Goal: Obtain resource: Obtain resource

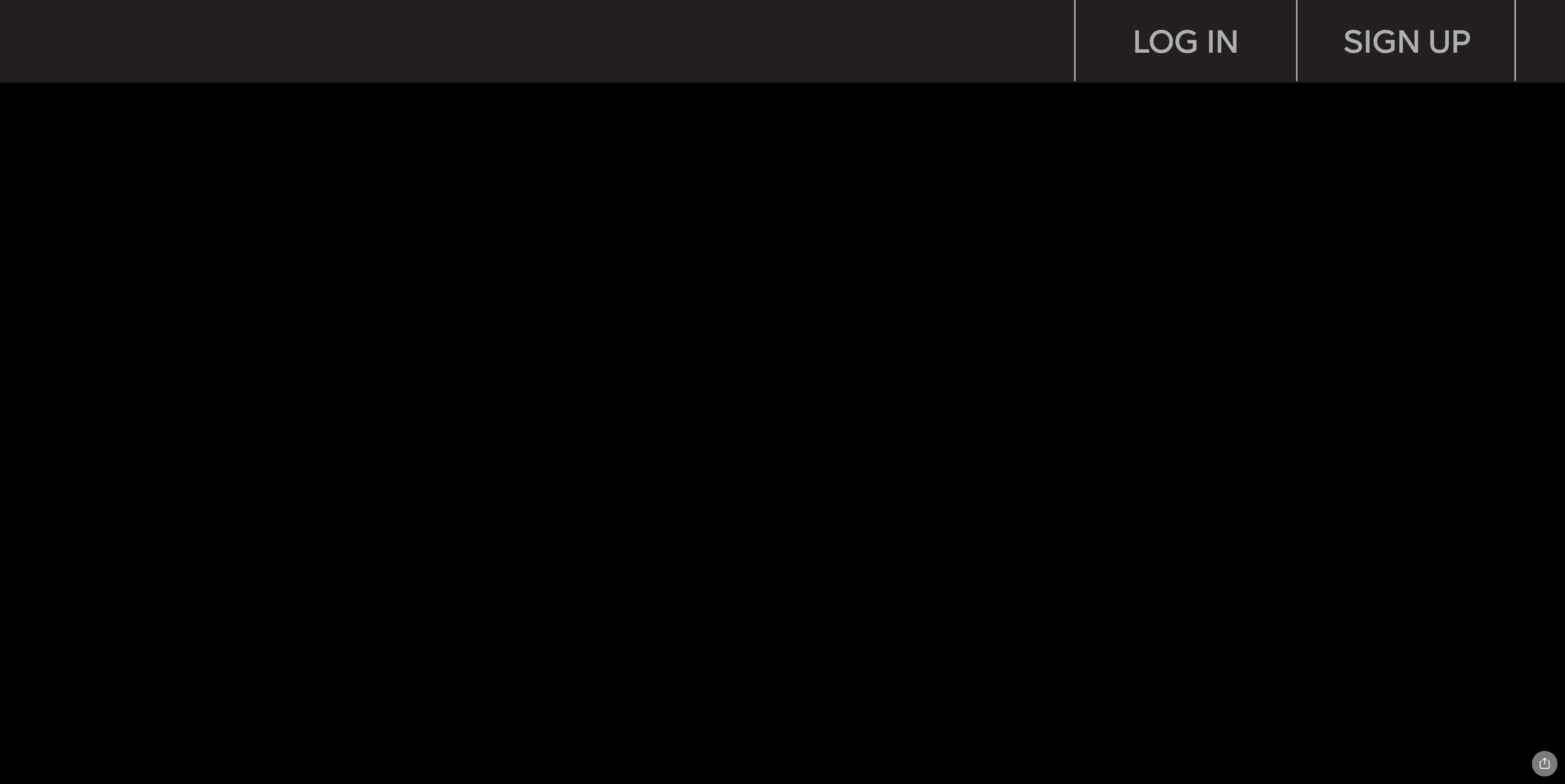
scroll to position [5316, 0]
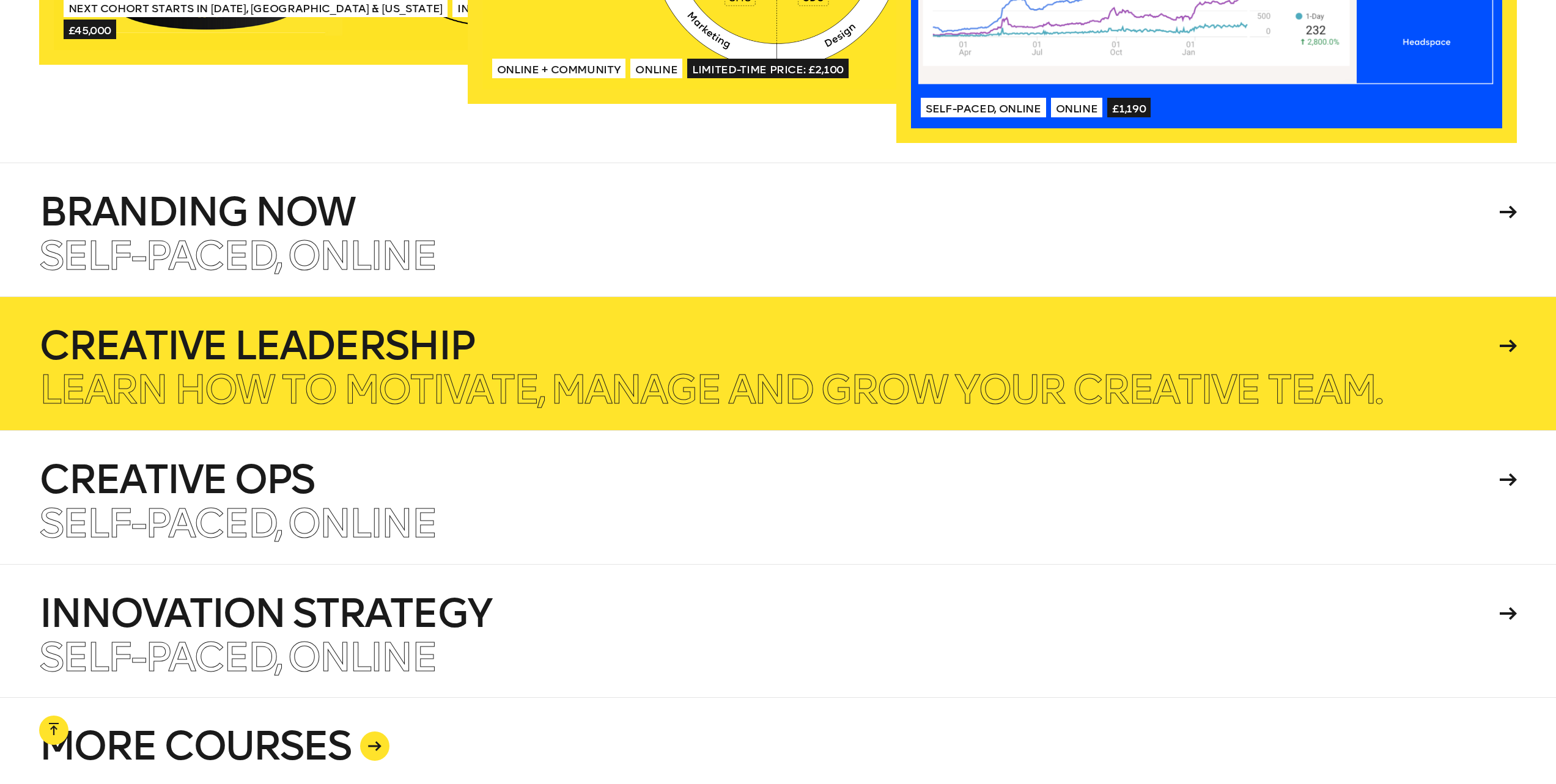
scroll to position [3442, 0]
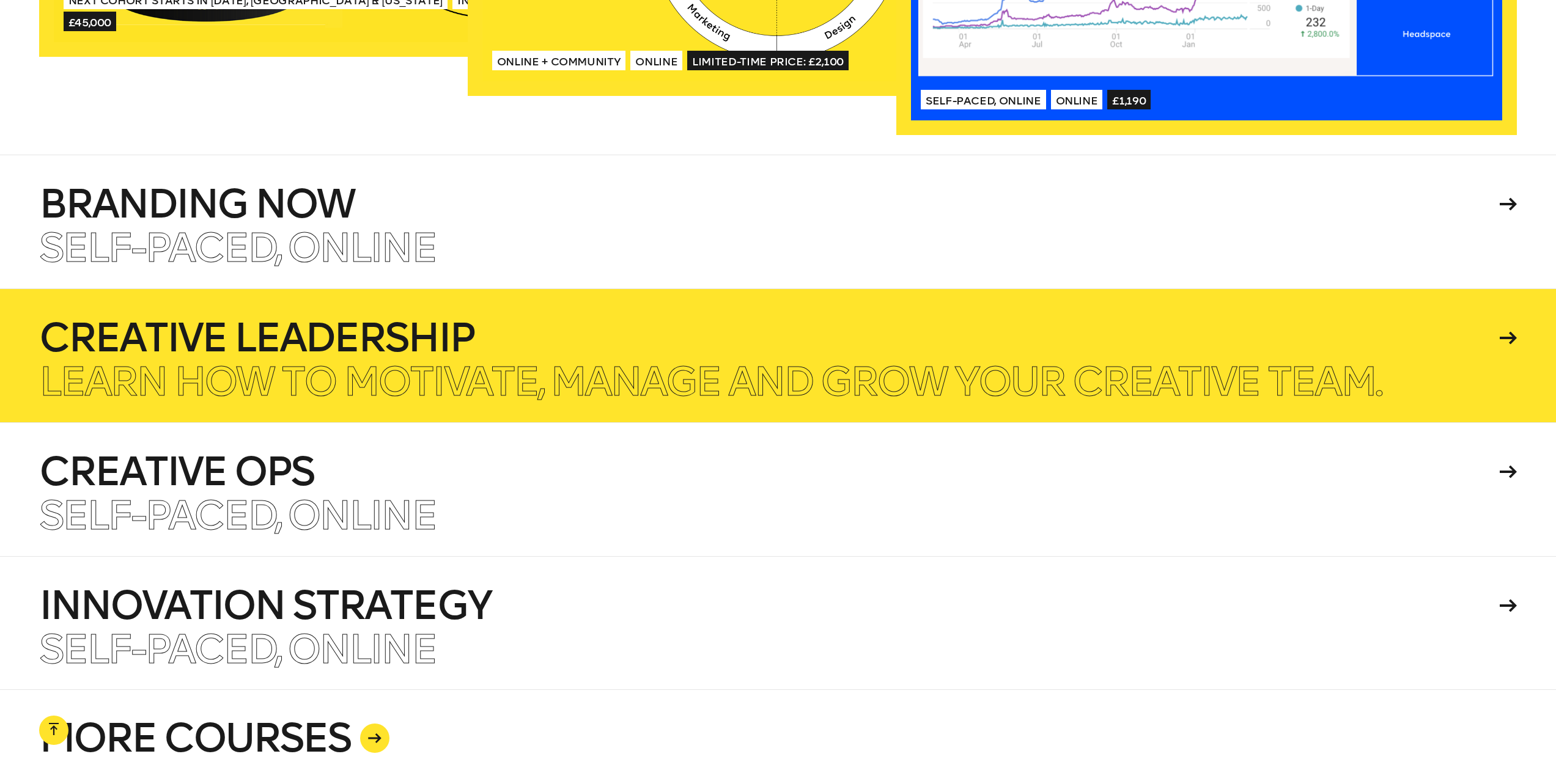
click at [395, 340] on h4 "Creative Leadership" at bounding box center [767, 338] width 1457 height 39
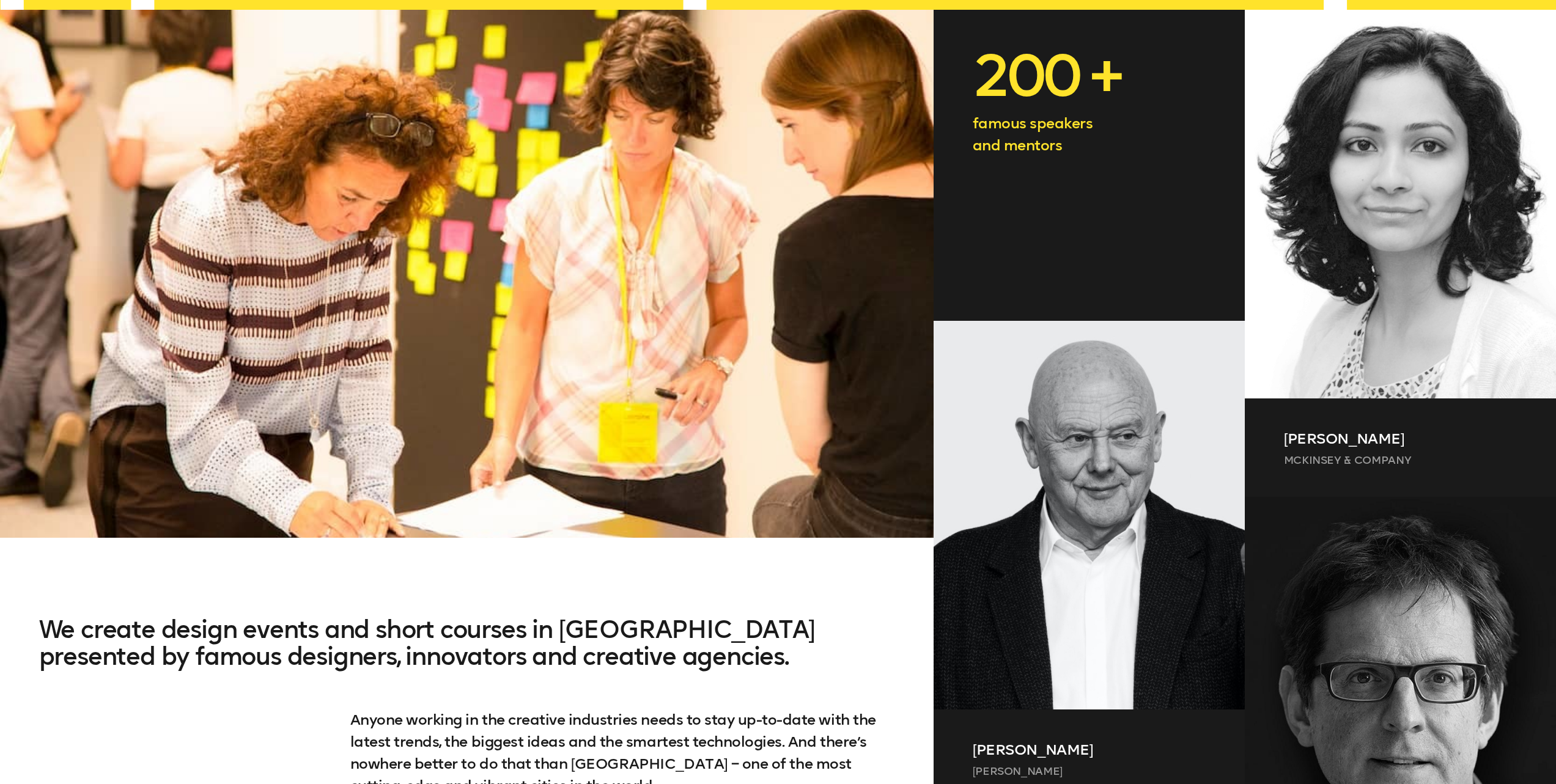
scroll to position [0, 0]
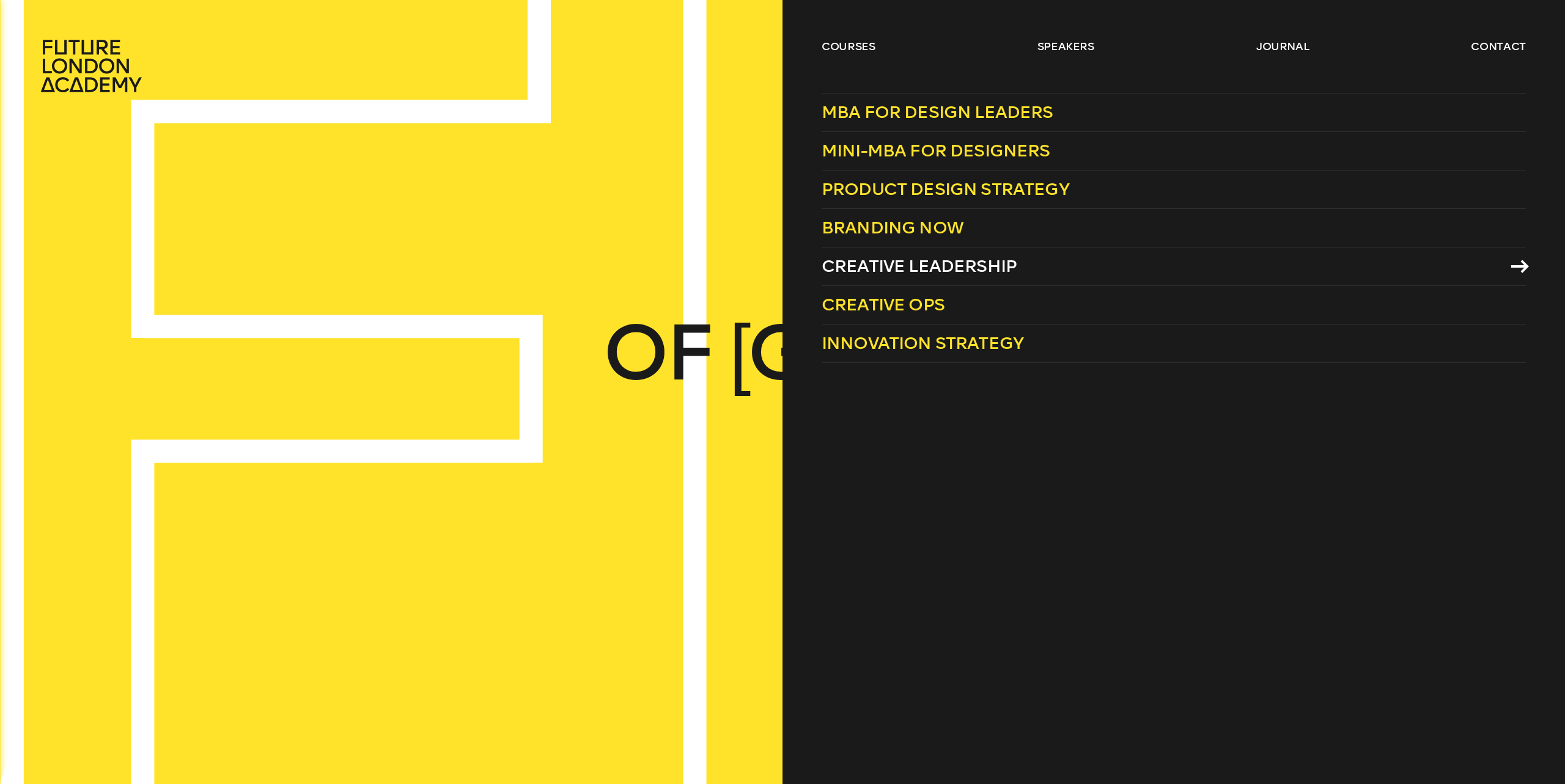
click at [928, 266] on span "Creative Leadership" at bounding box center [919, 266] width 195 height 20
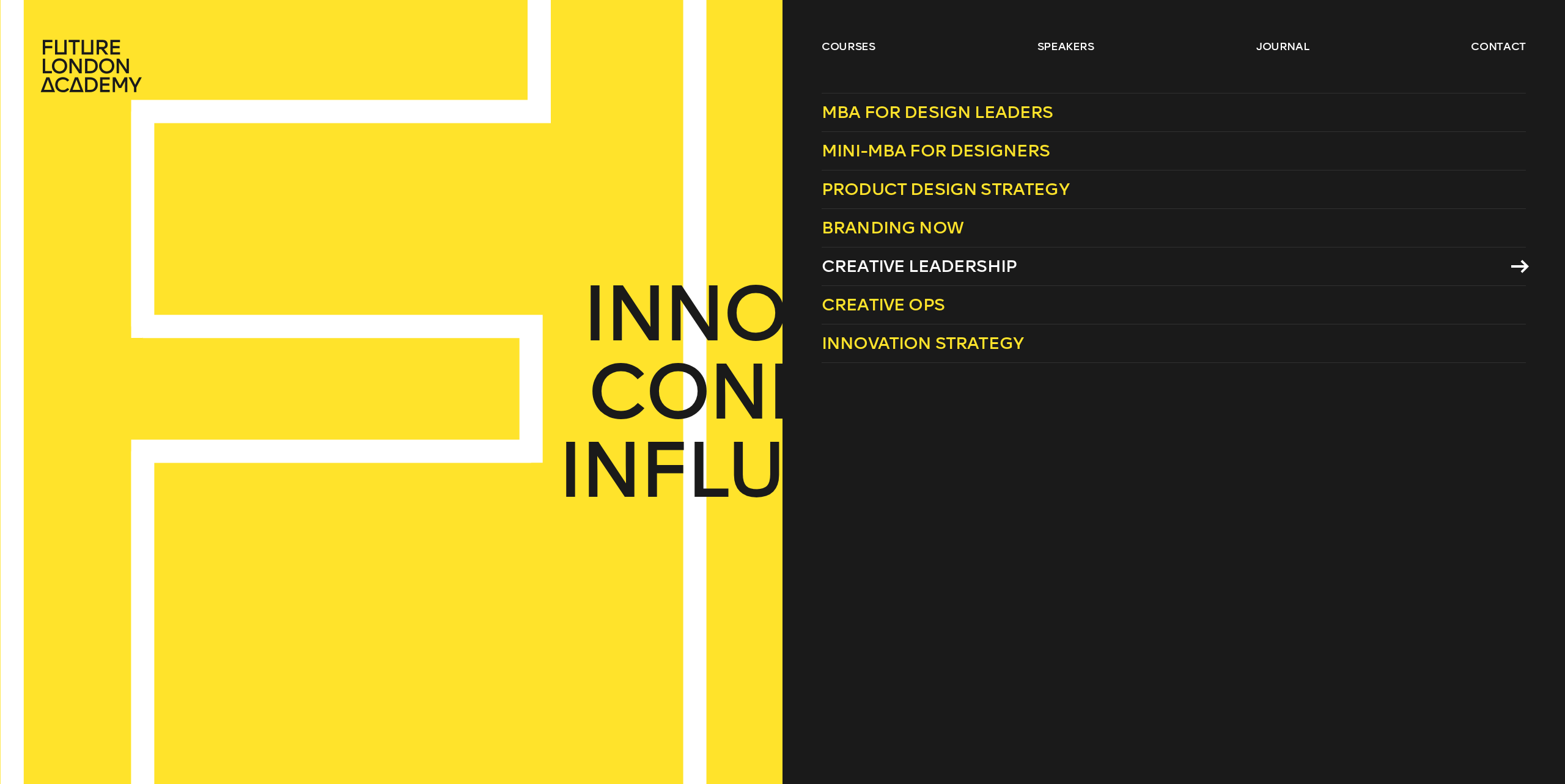
click at [824, 266] on span "Creative Leadership" at bounding box center [919, 266] width 195 height 20
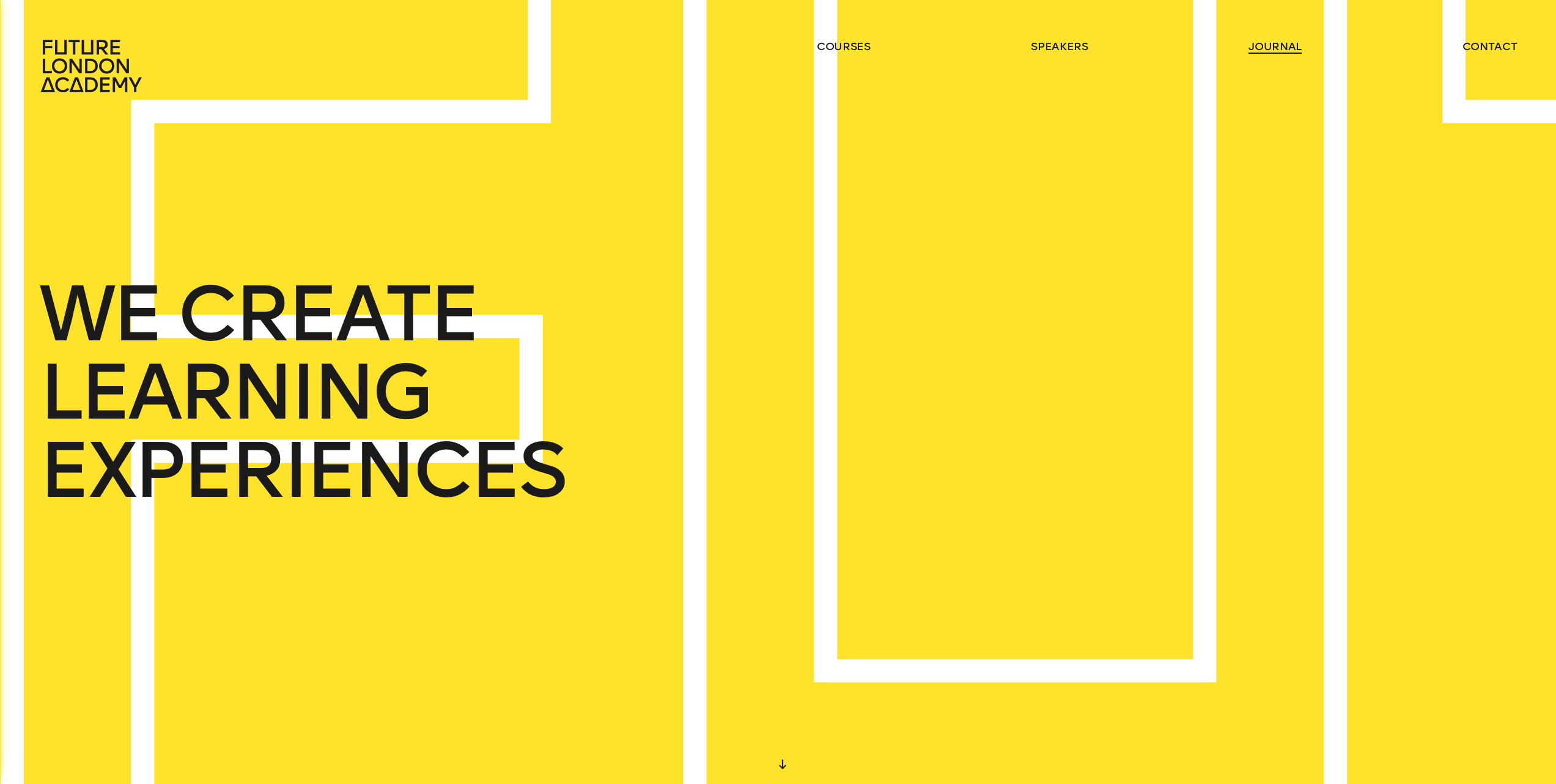
click at [1272, 47] on link "journal" at bounding box center [1275, 46] width 53 height 15
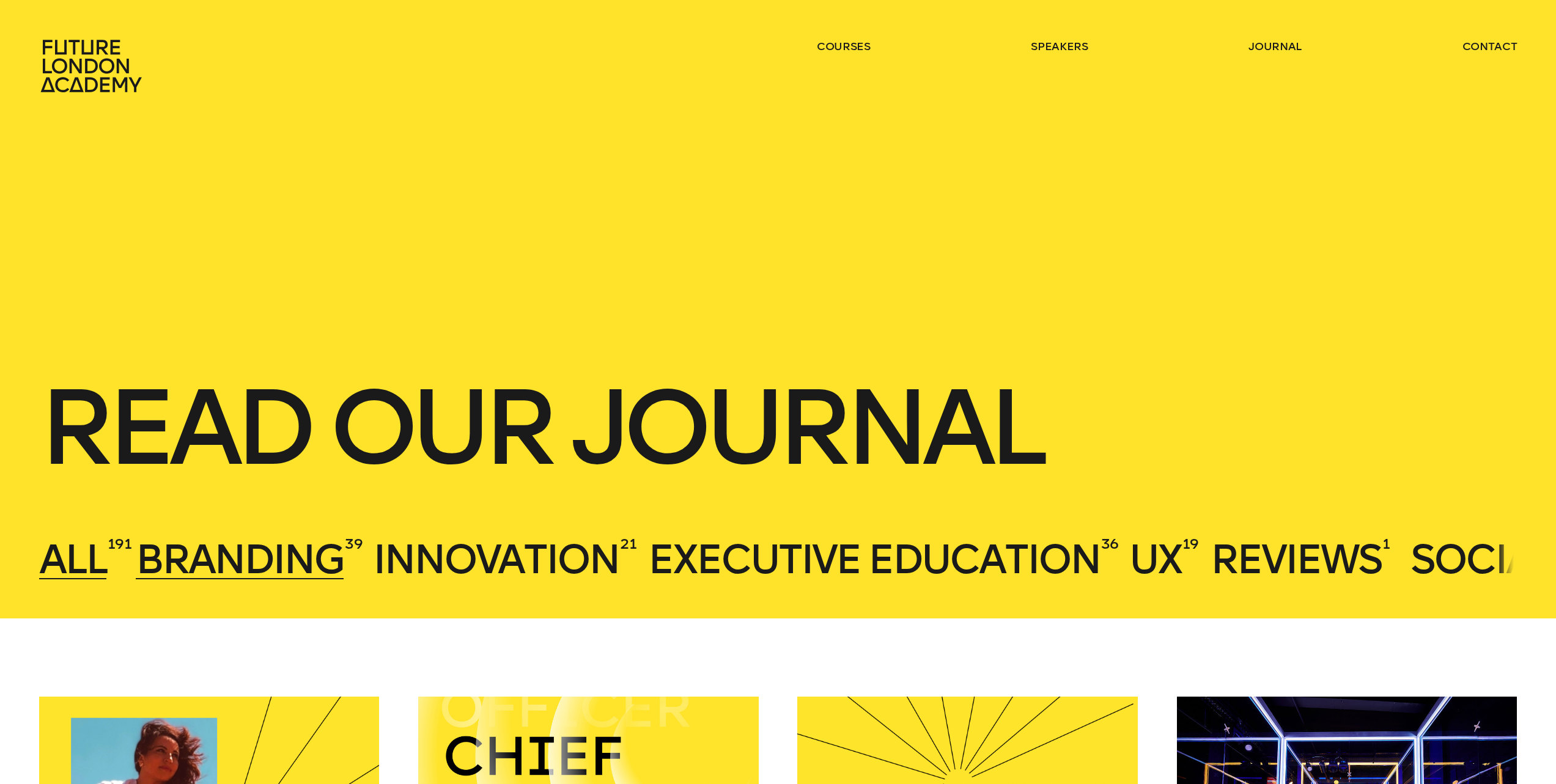
click at [300, 561] on span "Branding" at bounding box center [240, 560] width 208 height 49
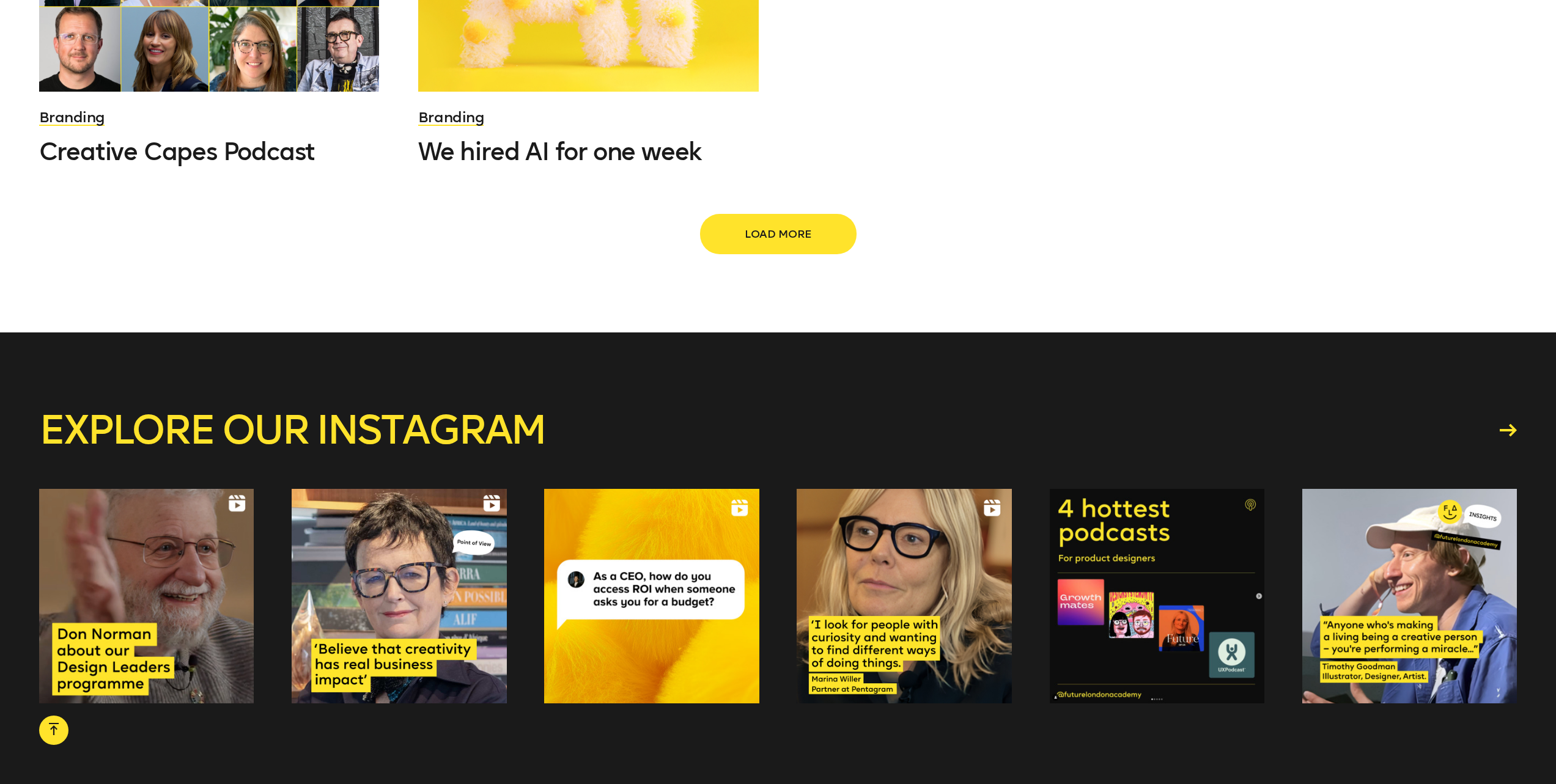
scroll to position [1783, 0]
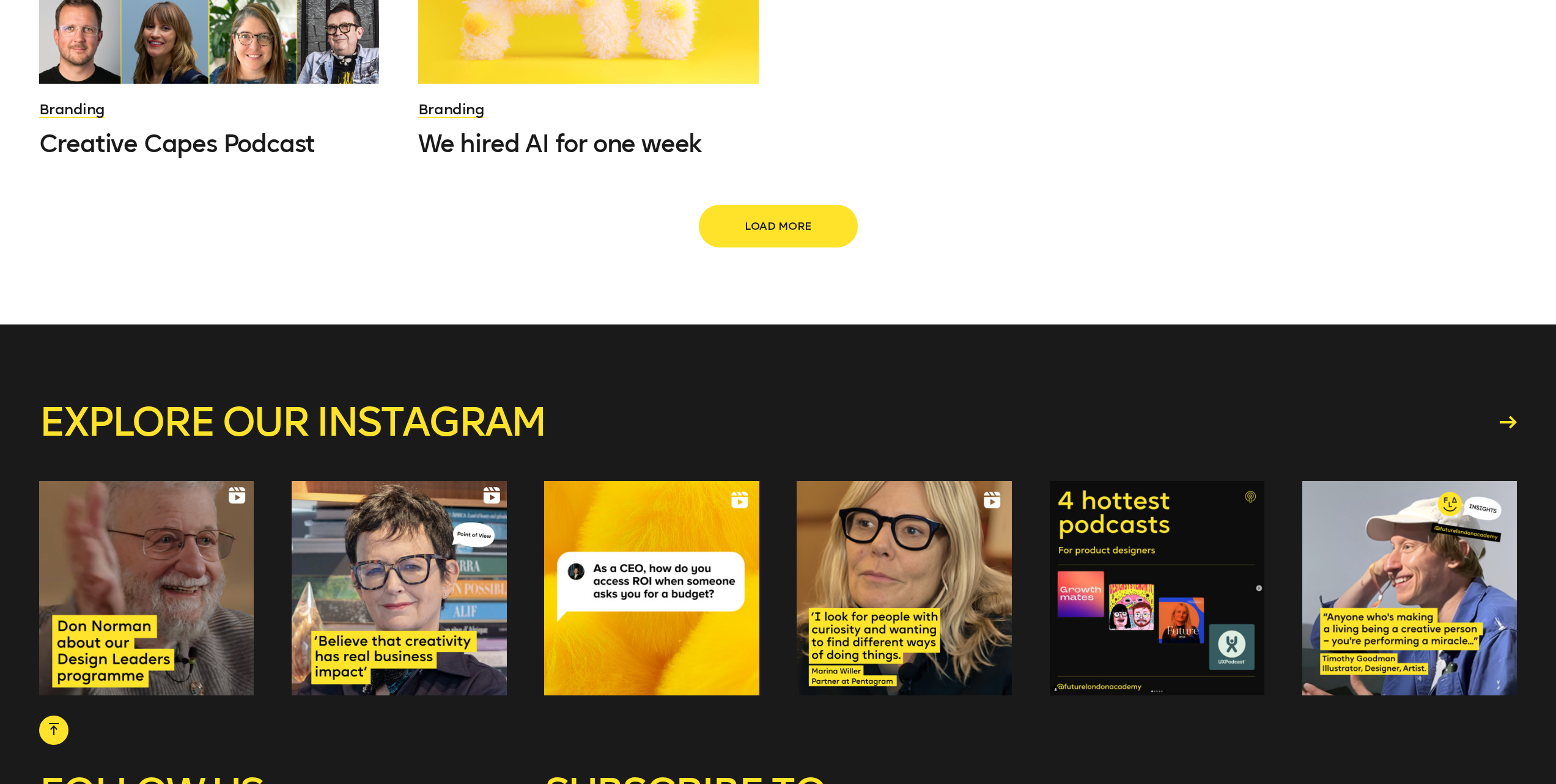
drag, startPoint x: 770, startPoint y: 223, endPoint x: 779, endPoint y: 223, distance: 9.0
click at [770, 223] on span "Load more" at bounding box center [778, 226] width 117 height 23
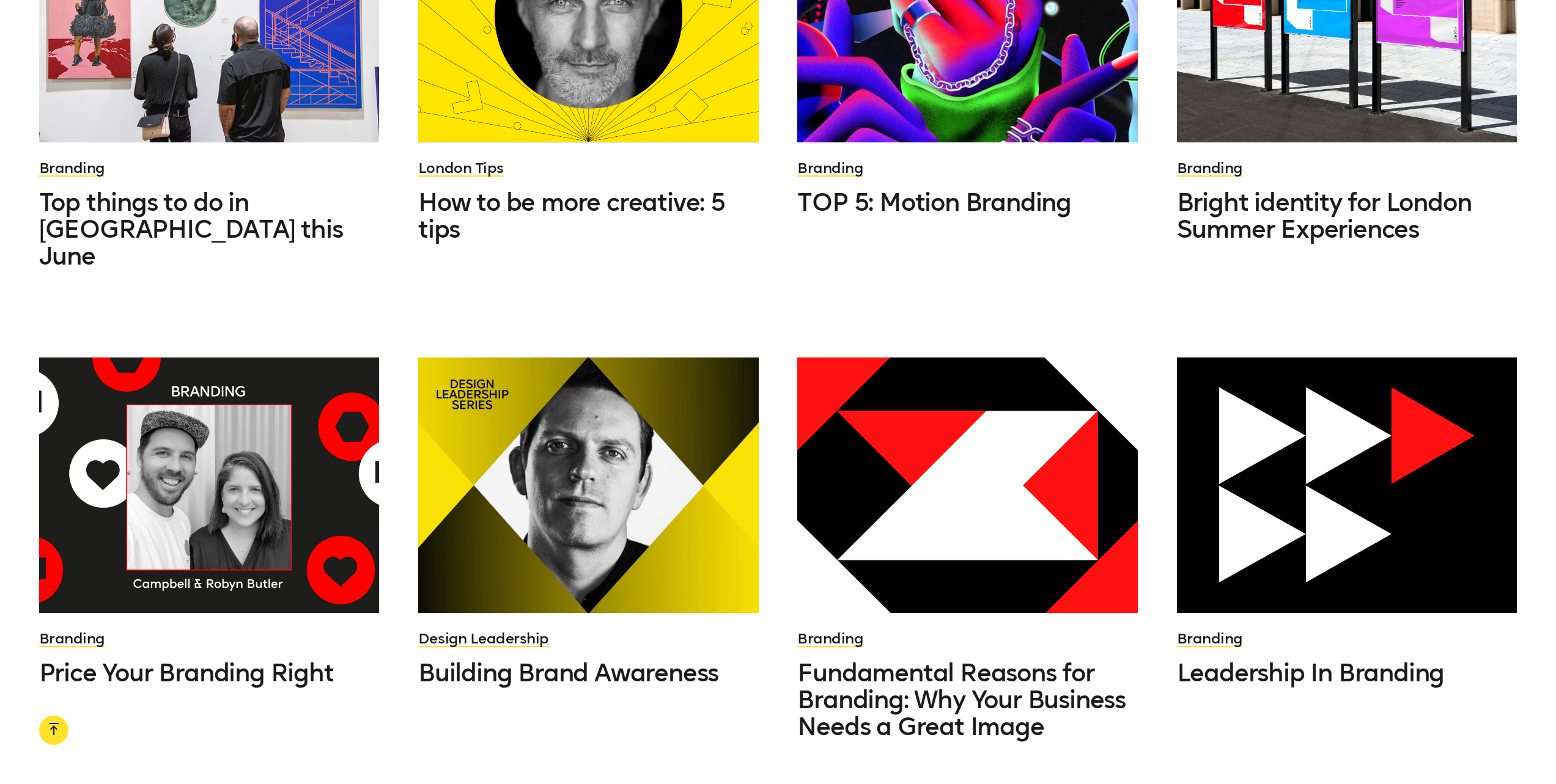
scroll to position [2568, 0]
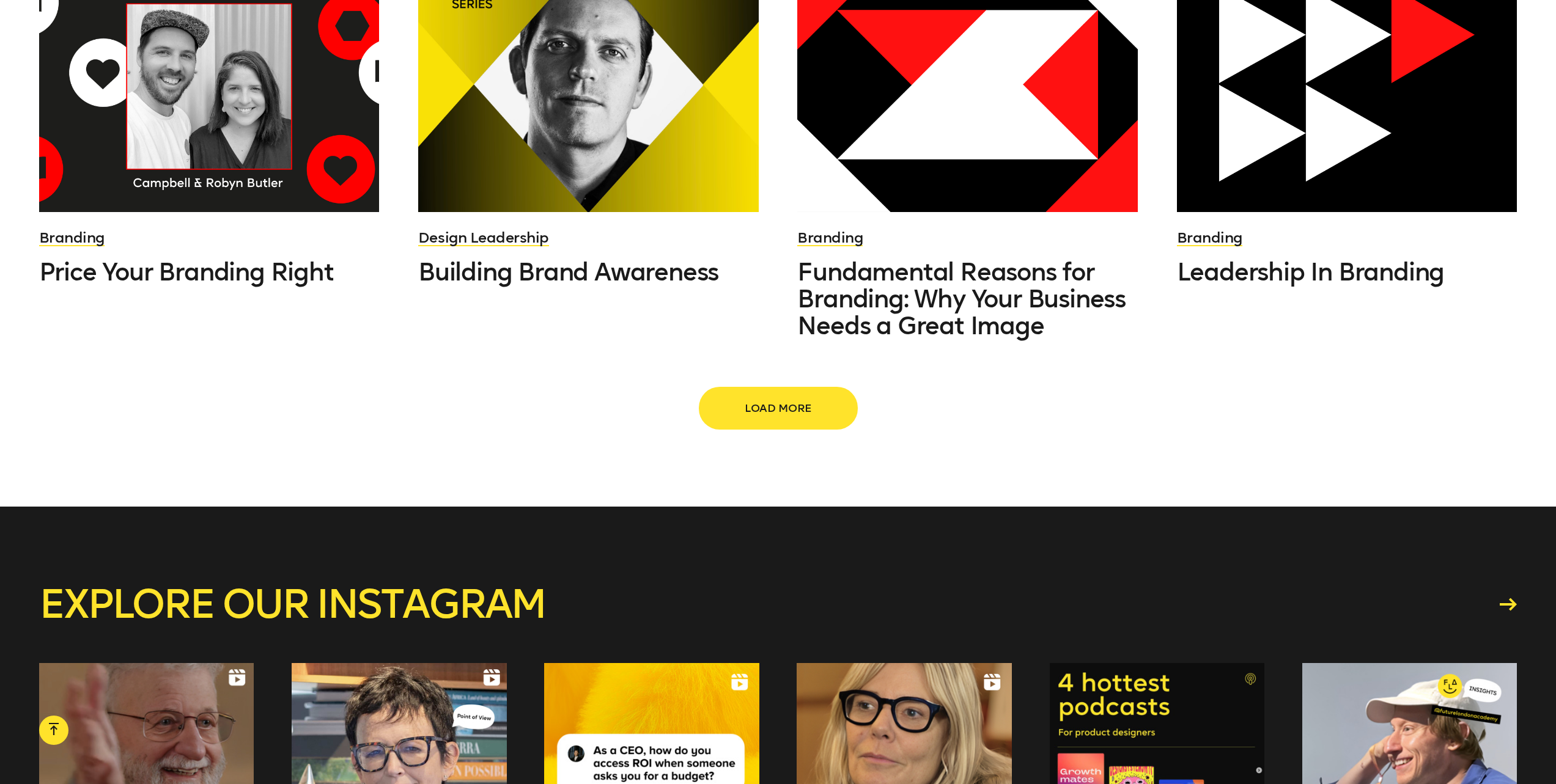
click at [777, 397] on span "Load more" at bounding box center [778, 408] width 117 height 23
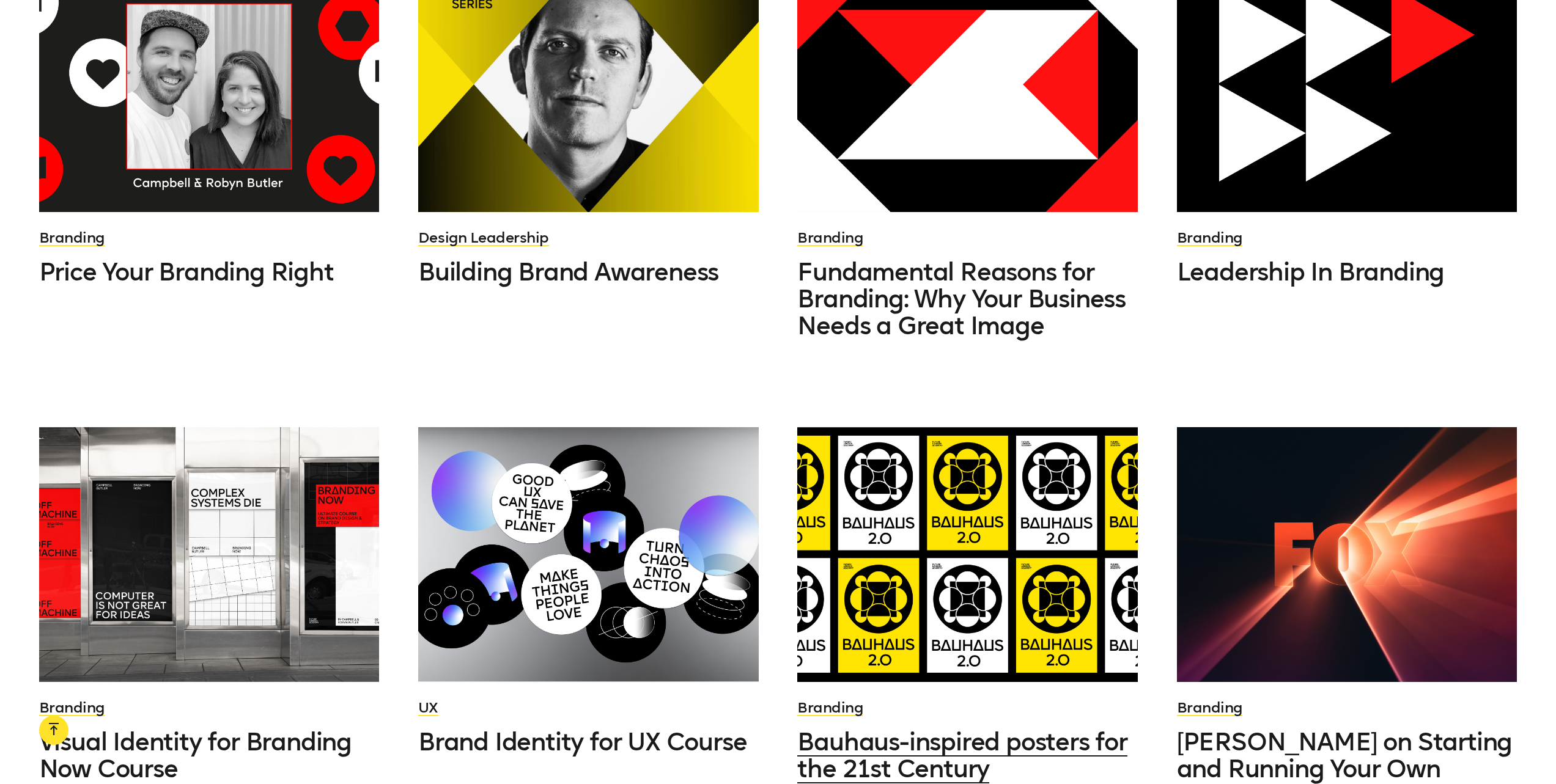
click at [957, 518] on div at bounding box center [967, 555] width 340 height 255
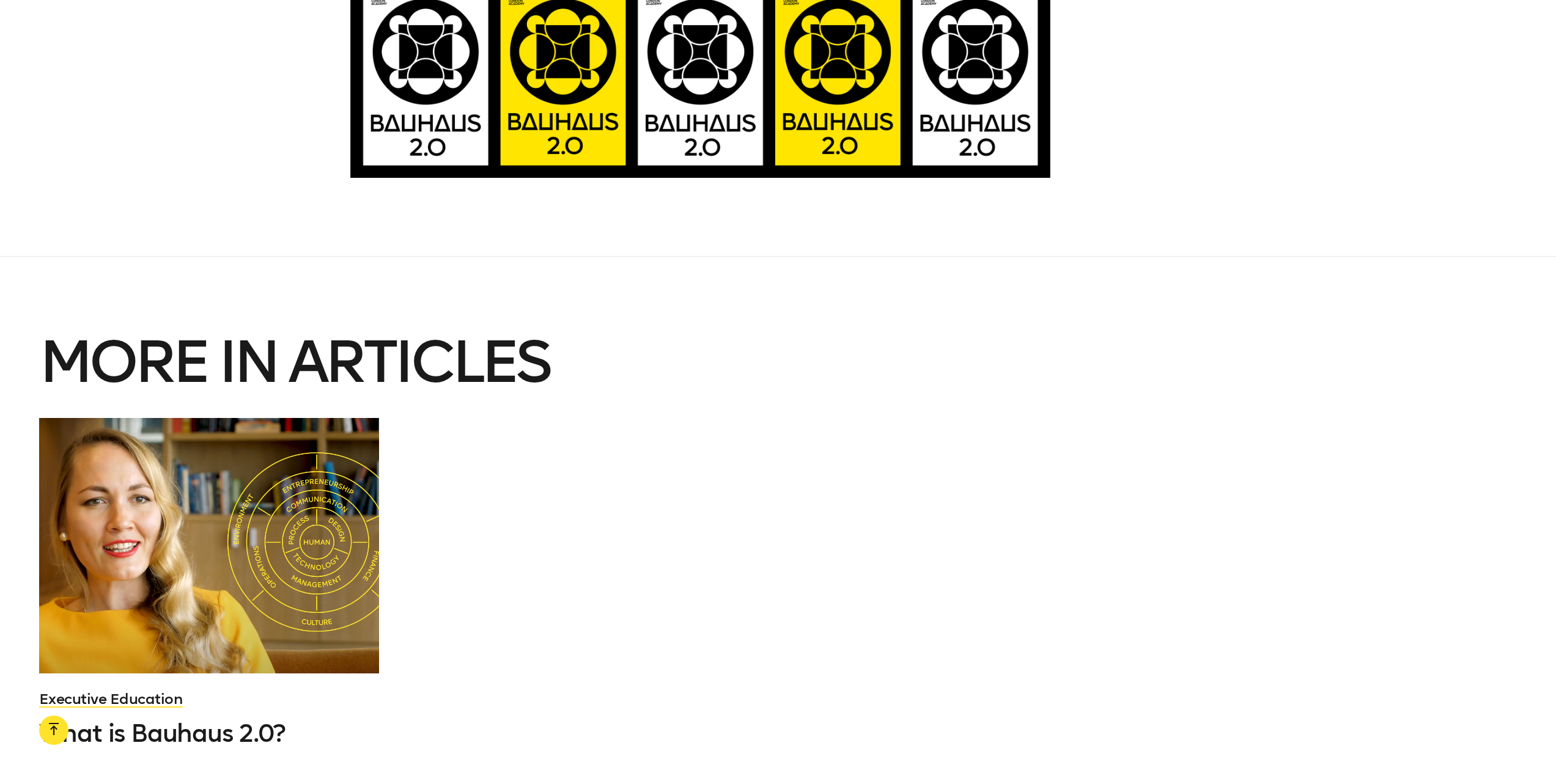
scroll to position [4938, 0]
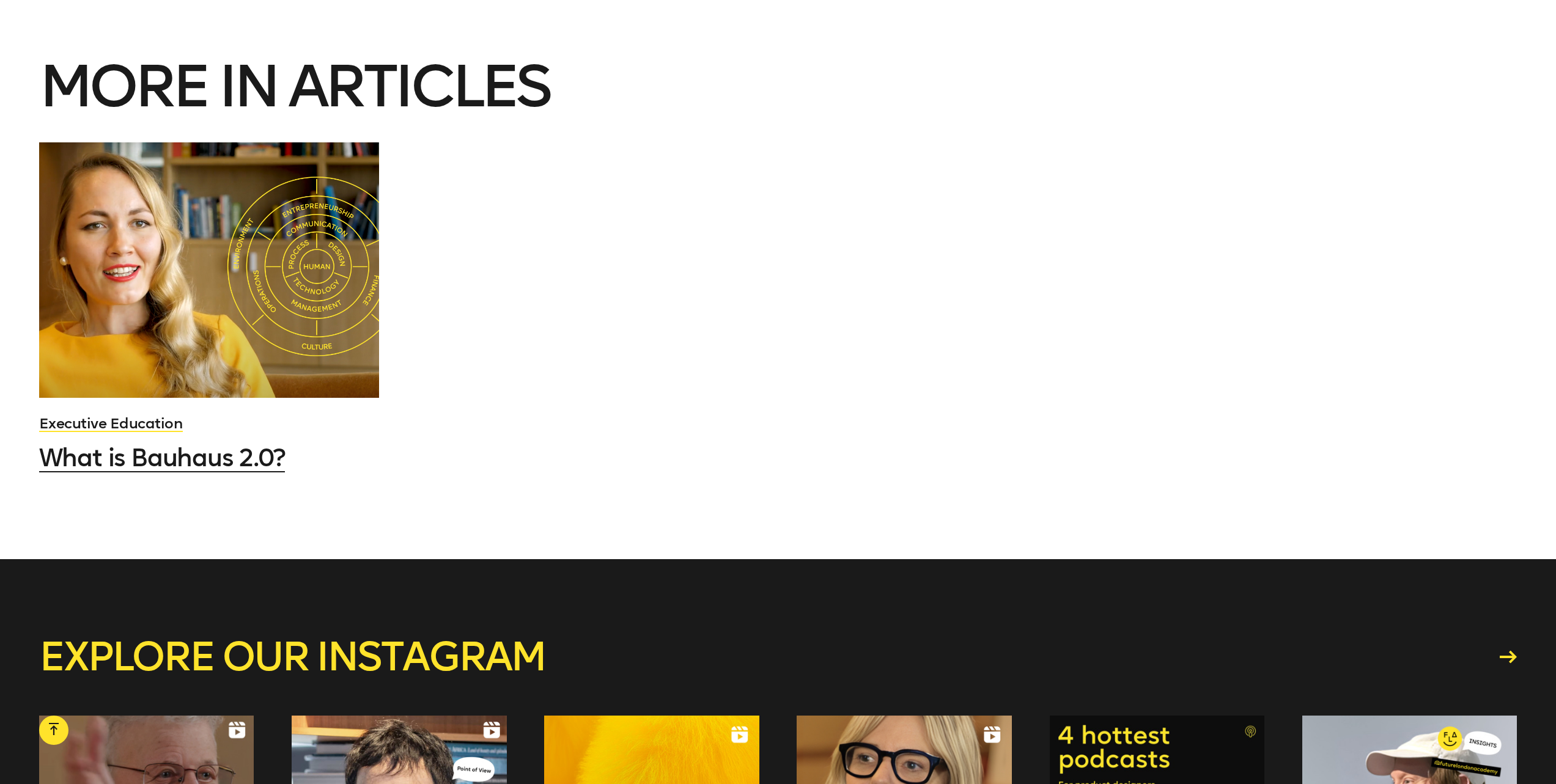
click at [224, 443] on span "What is Bauhaus 2.0?" at bounding box center [161, 458] width 245 height 29
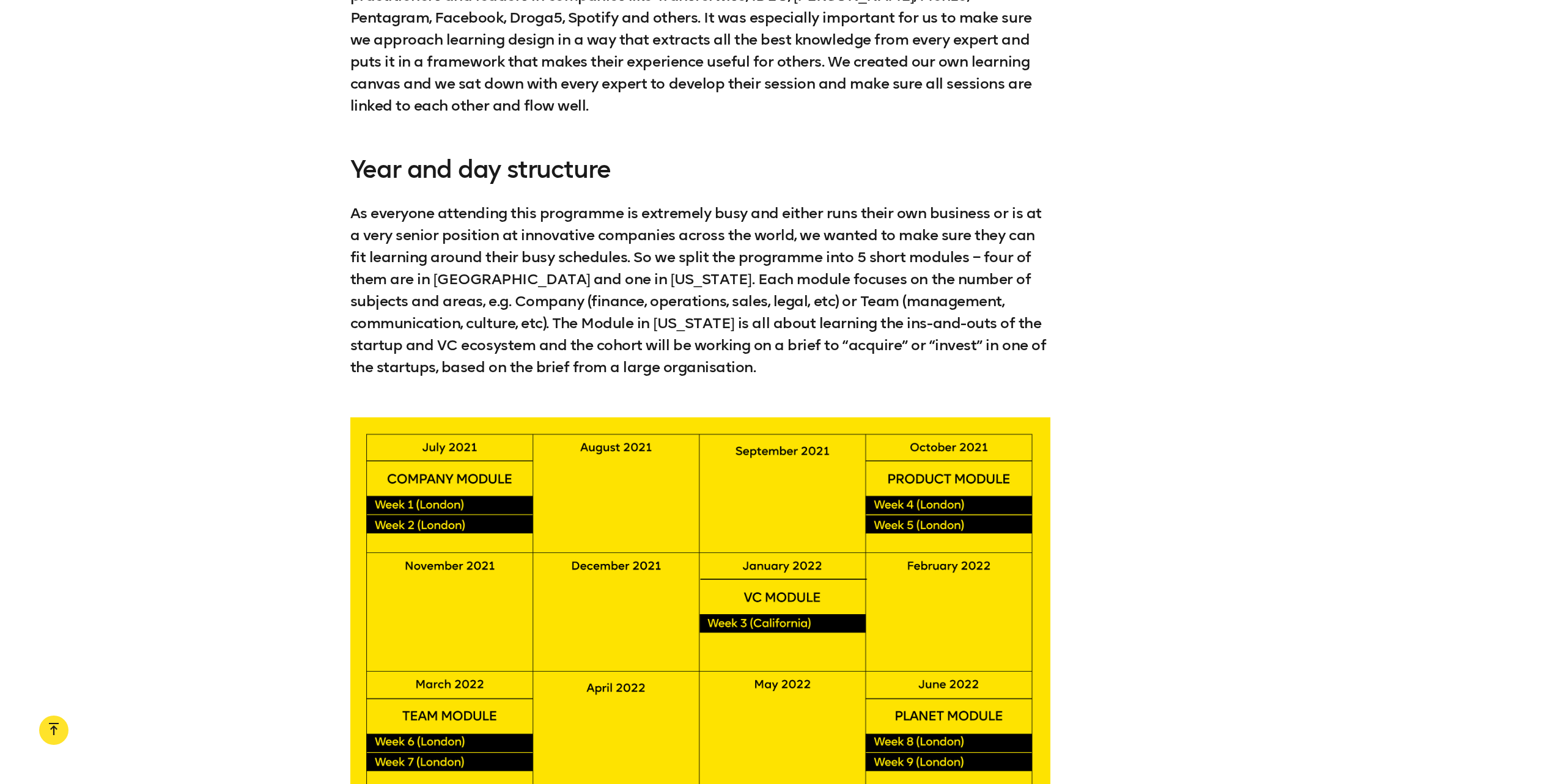
scroll to position [4229, 0]
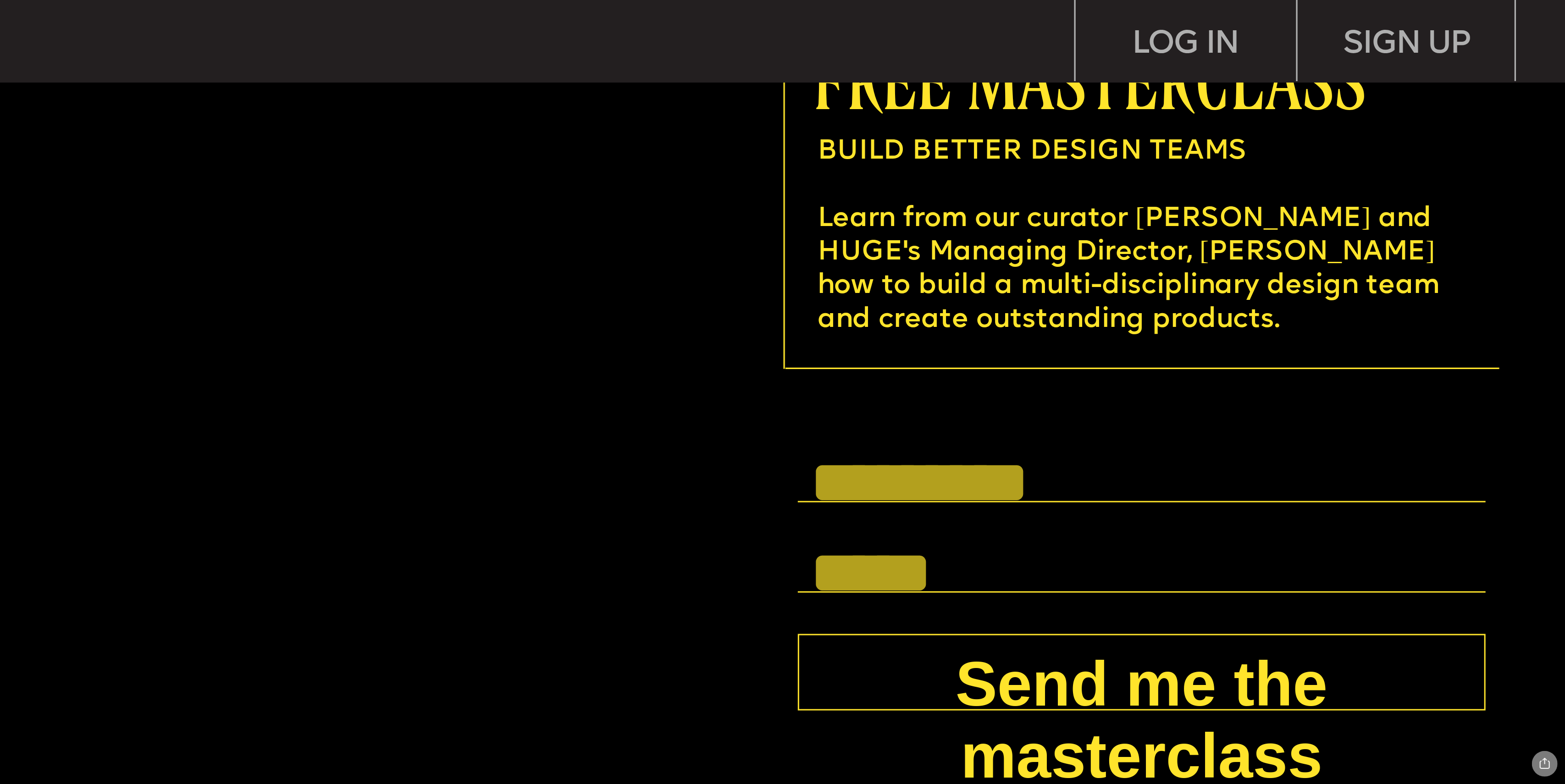
scroll to position [6203, 0]
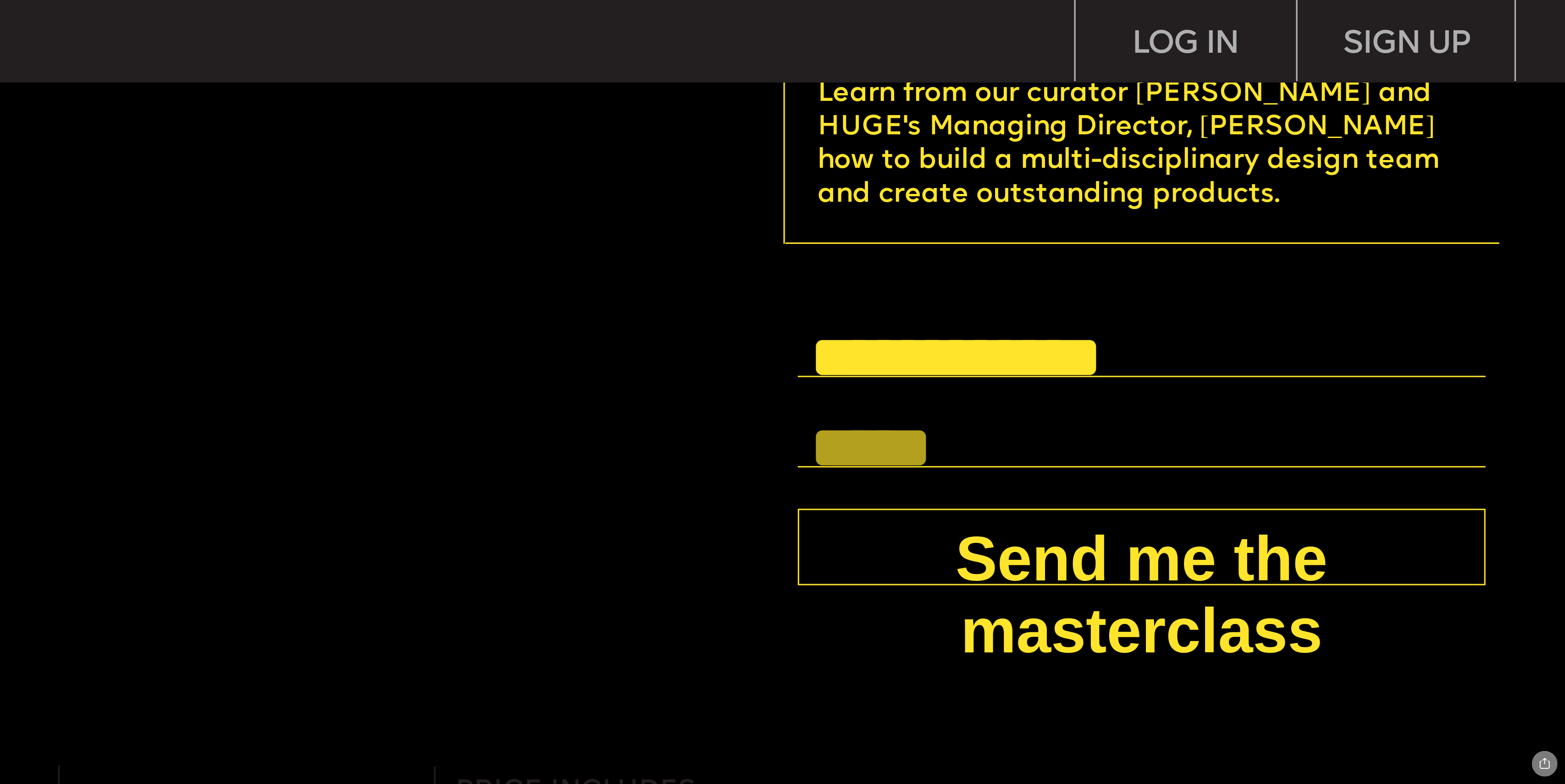
type input "**********"
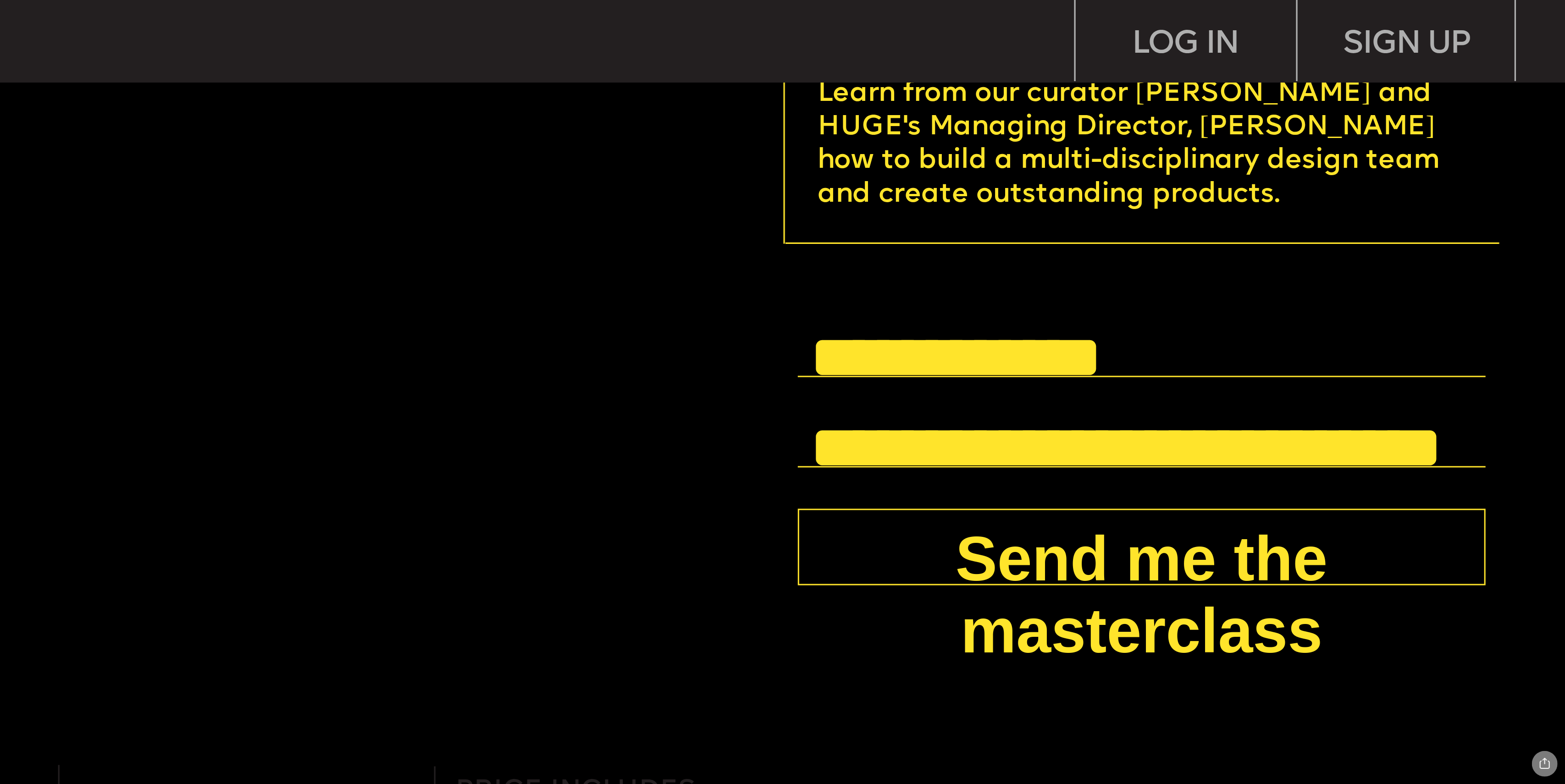
type input "**********"
click at [1180, 528] on button "Send me the masterclass" at bounding box center [1142, 547] width 688 height 77
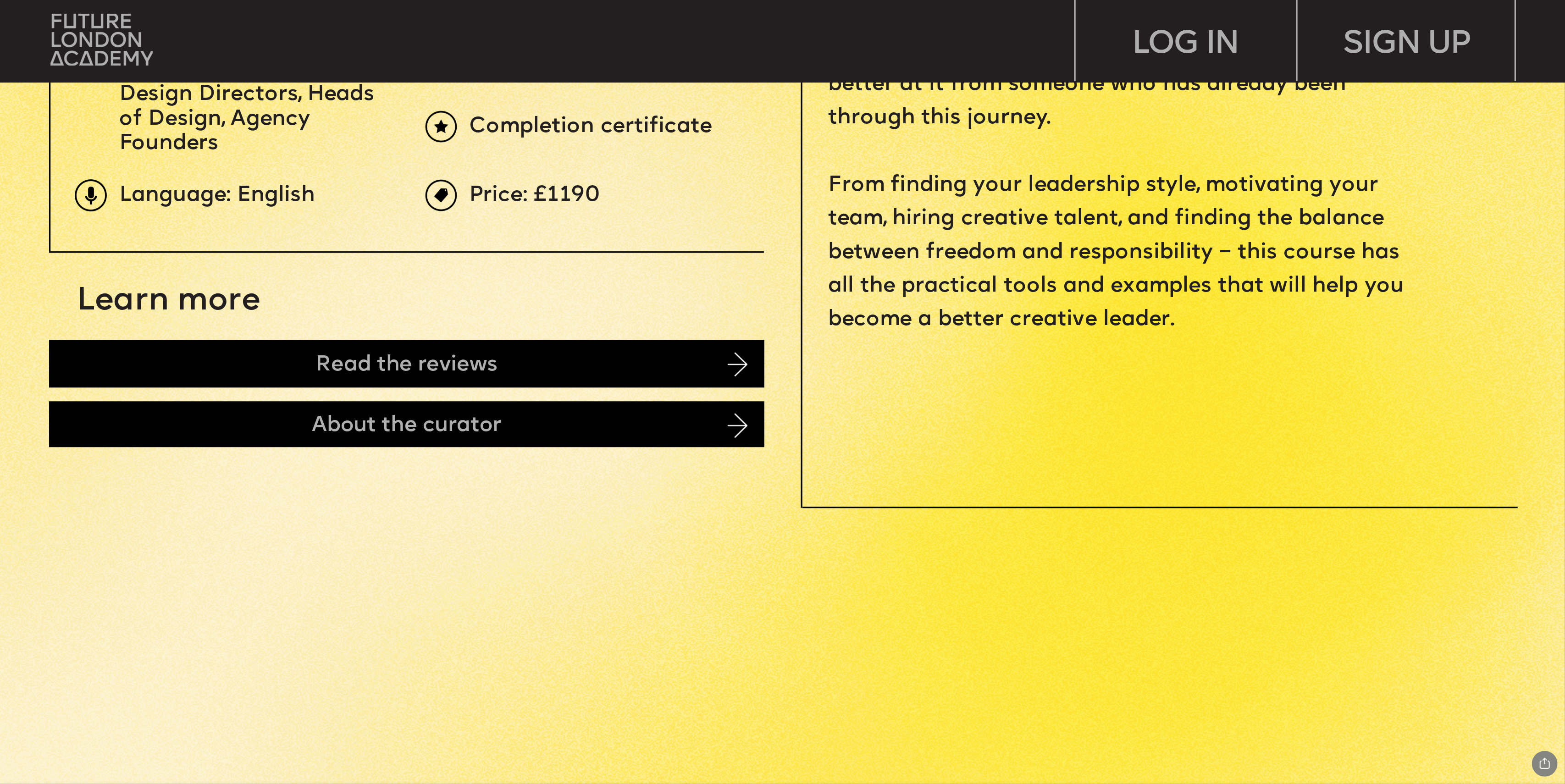
scroll to position [933, 0]
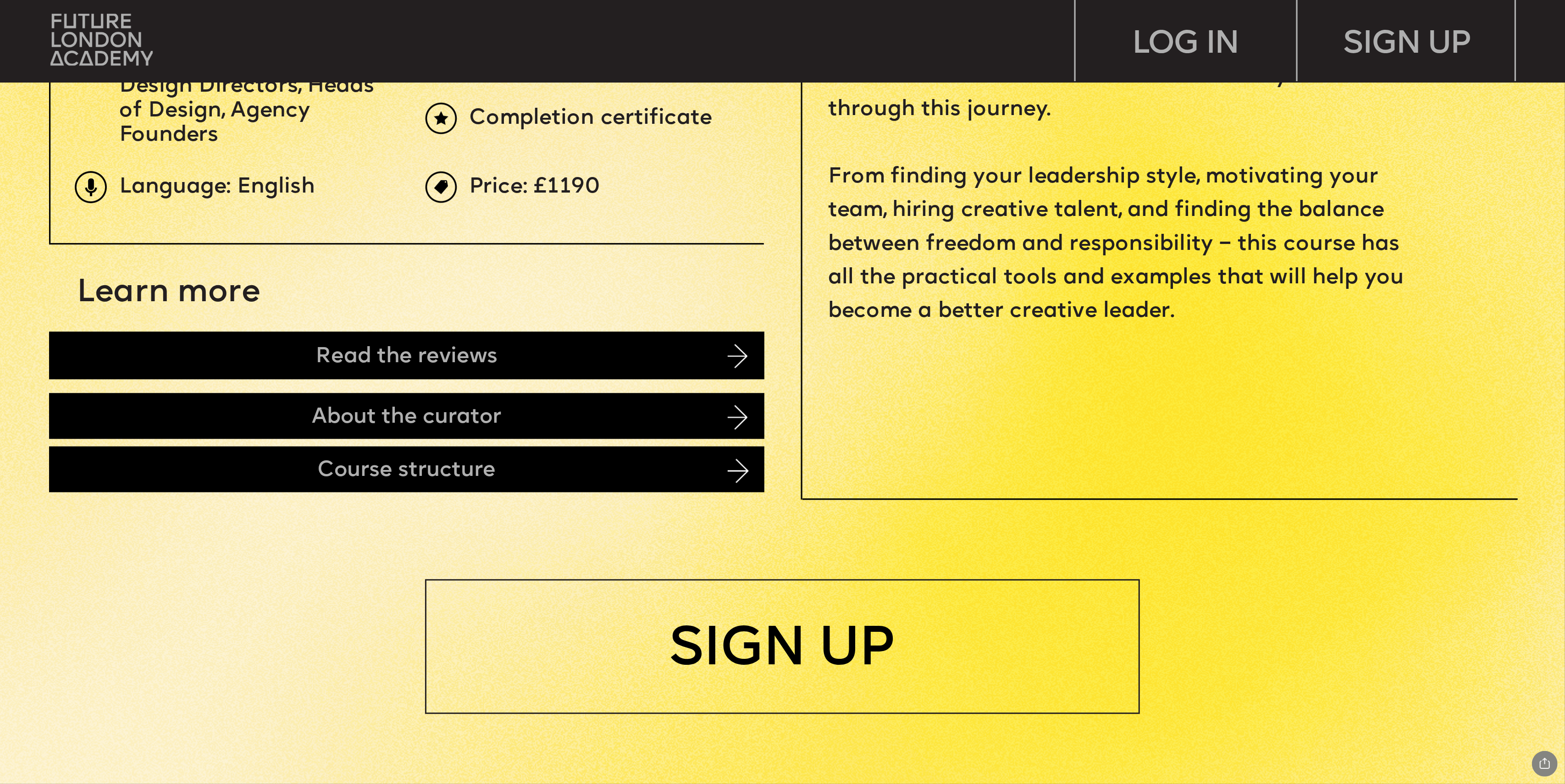
click at [738, 472] on img at bounding box center [738, 471] width 21 height 24
click at [239, 466] on div "Course structure" at bounding box center [406, 469] width 715 height 46
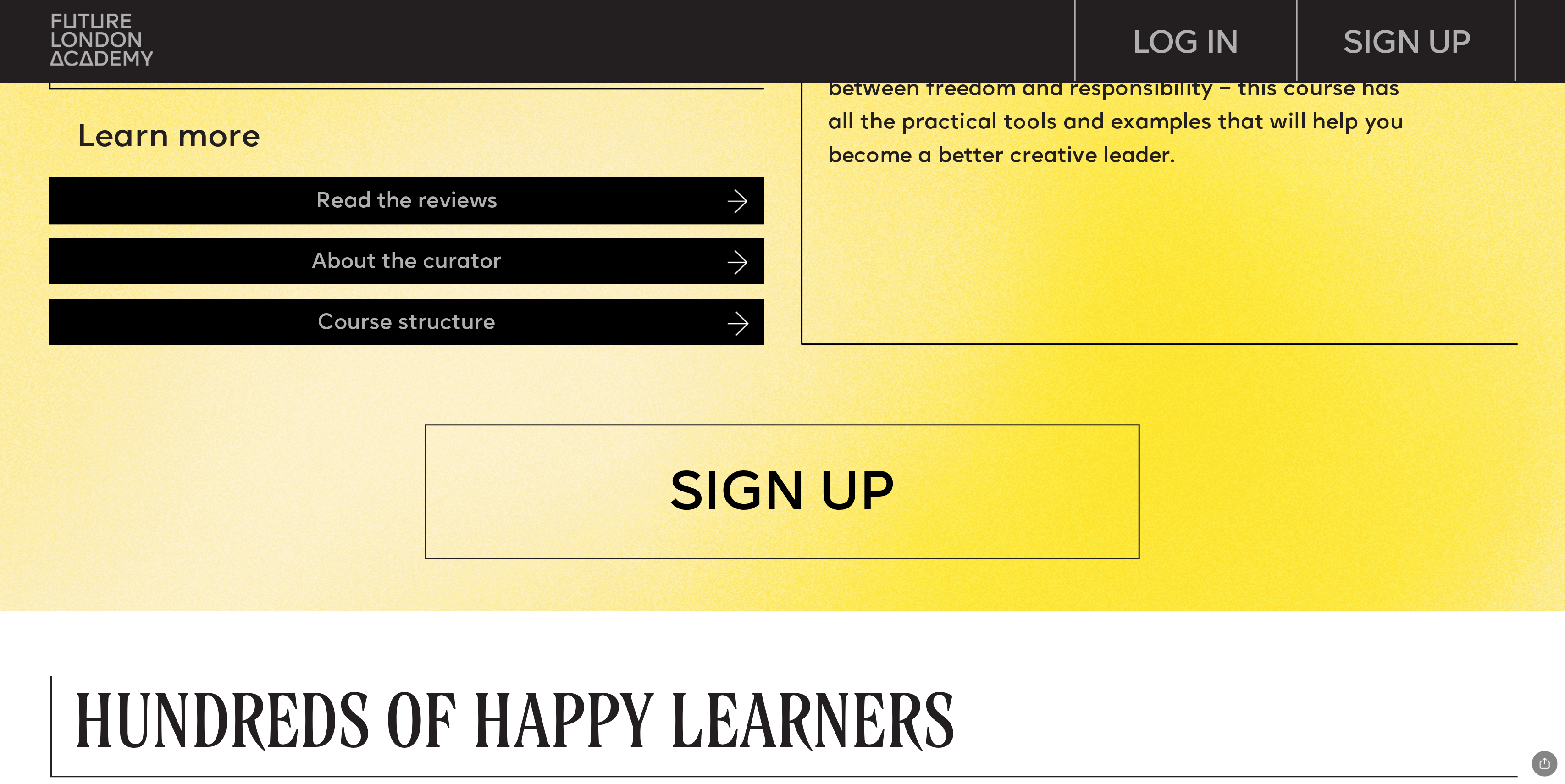
scroll to position [963, 0]
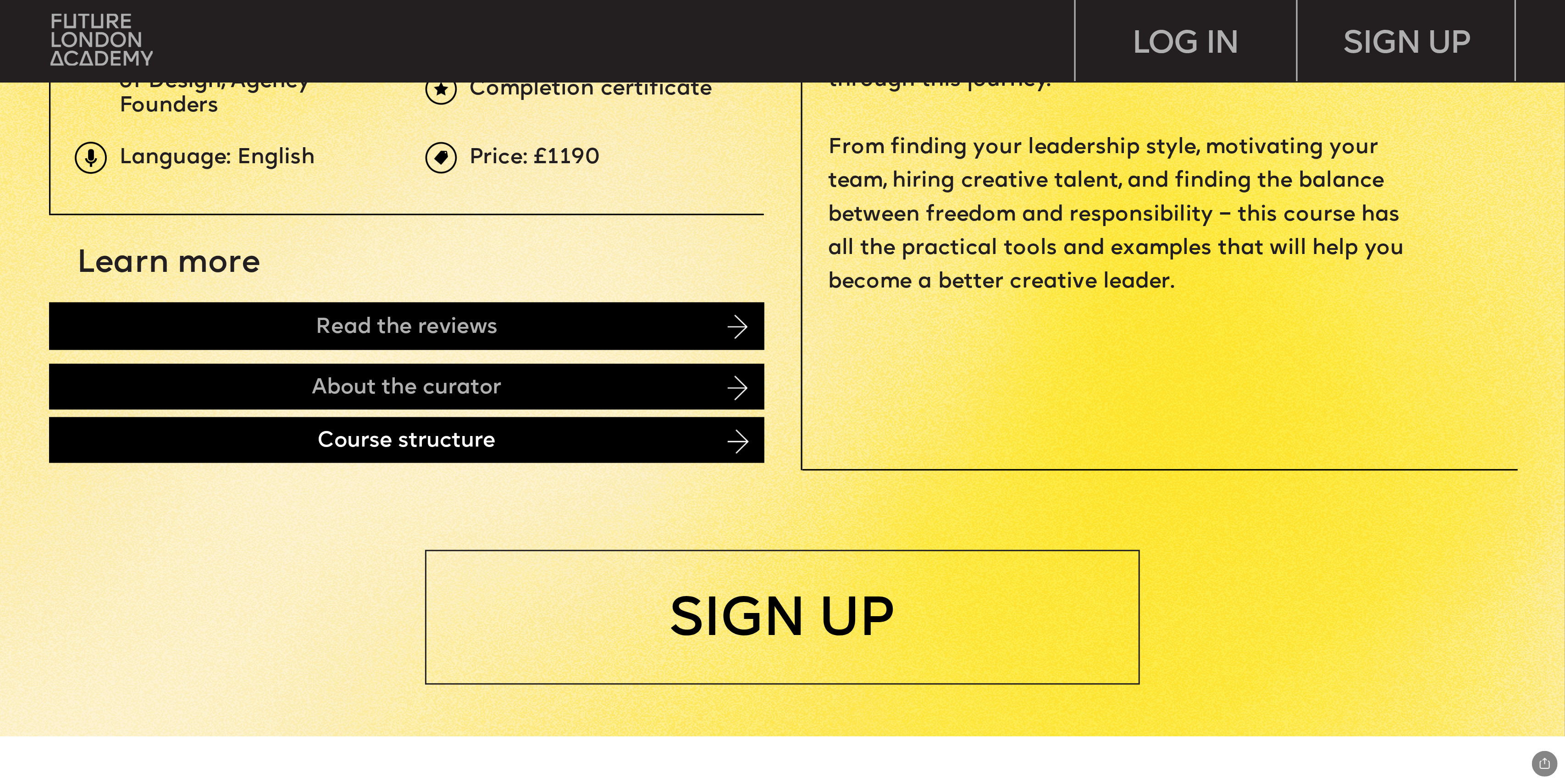
click at [138, 444] on div "Course structure" at bounding box center [406, 440] width 715 height 46
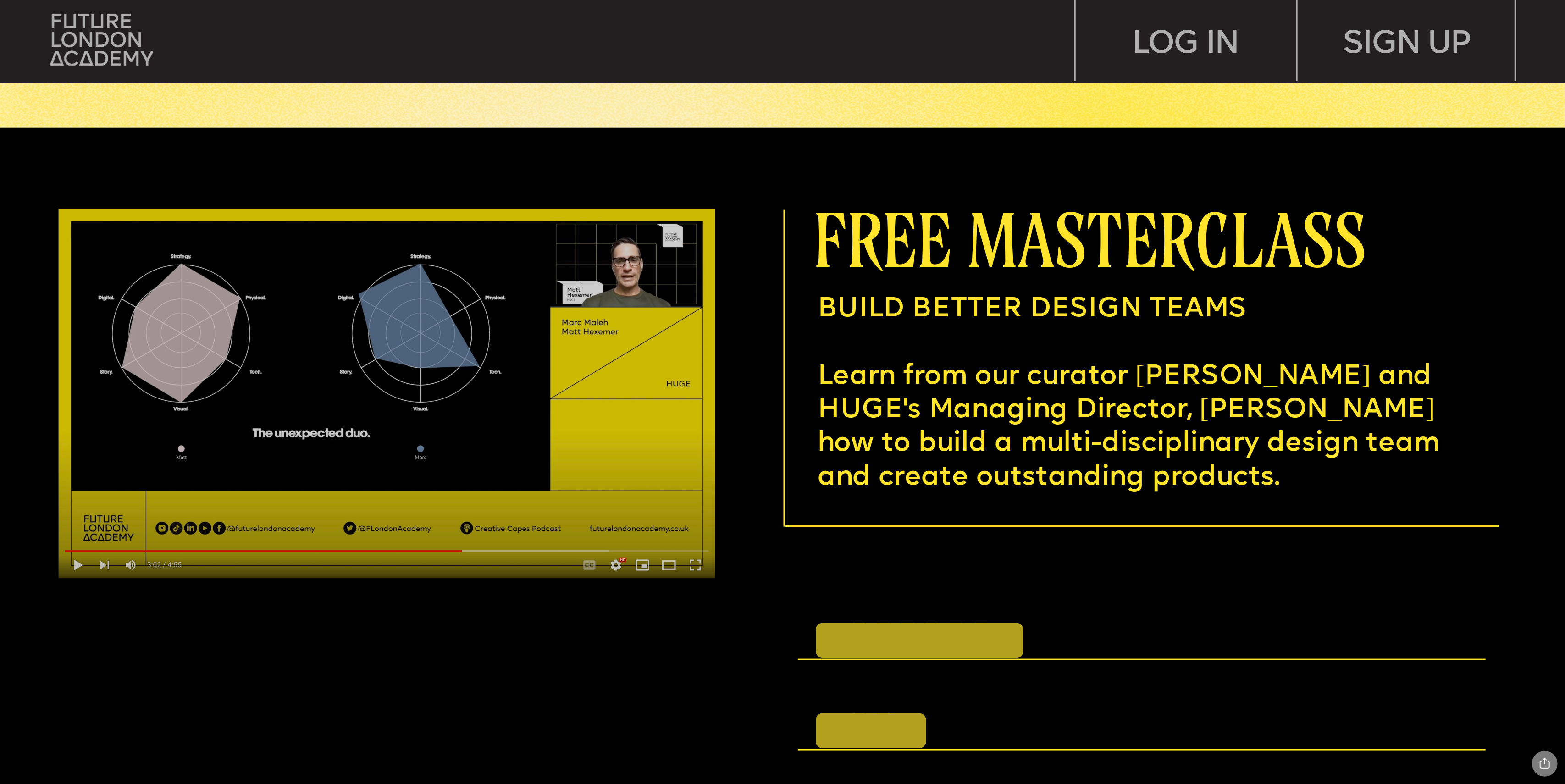
scroll to position [5983, 0]
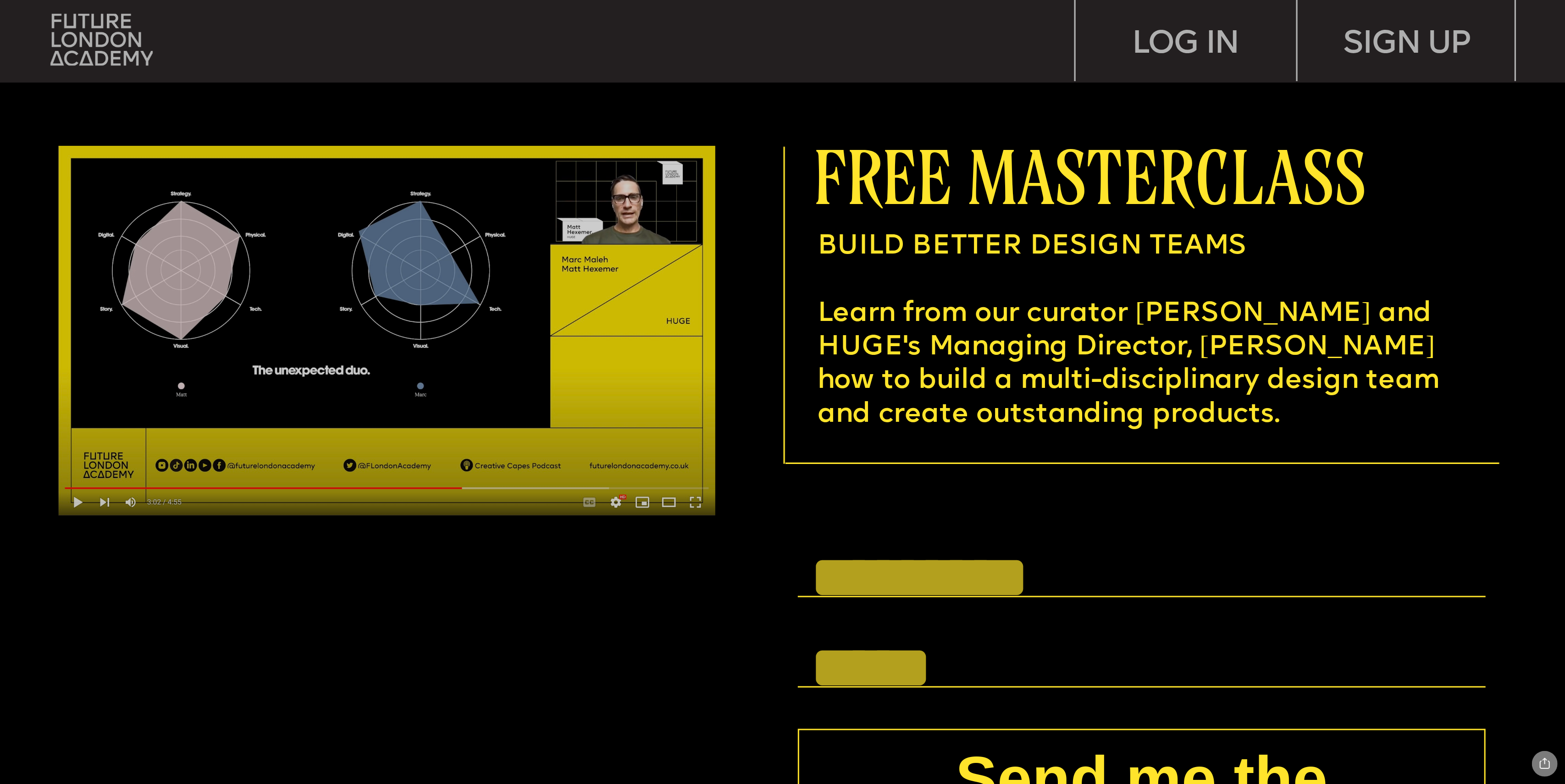
click at [79, 502] on img at bounding box center [387, 331] width 657 height 370
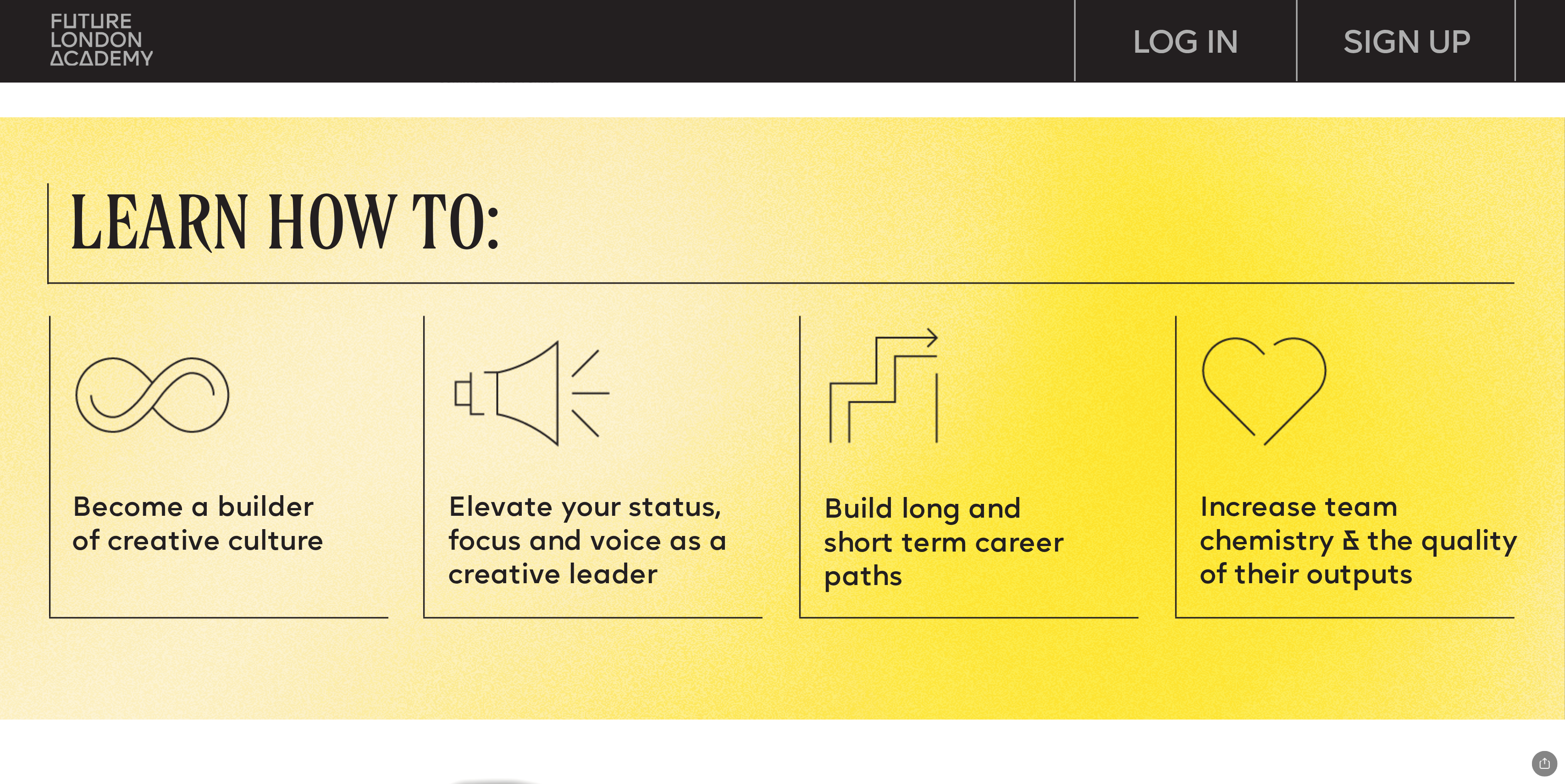
scroll to position [1645, 0]
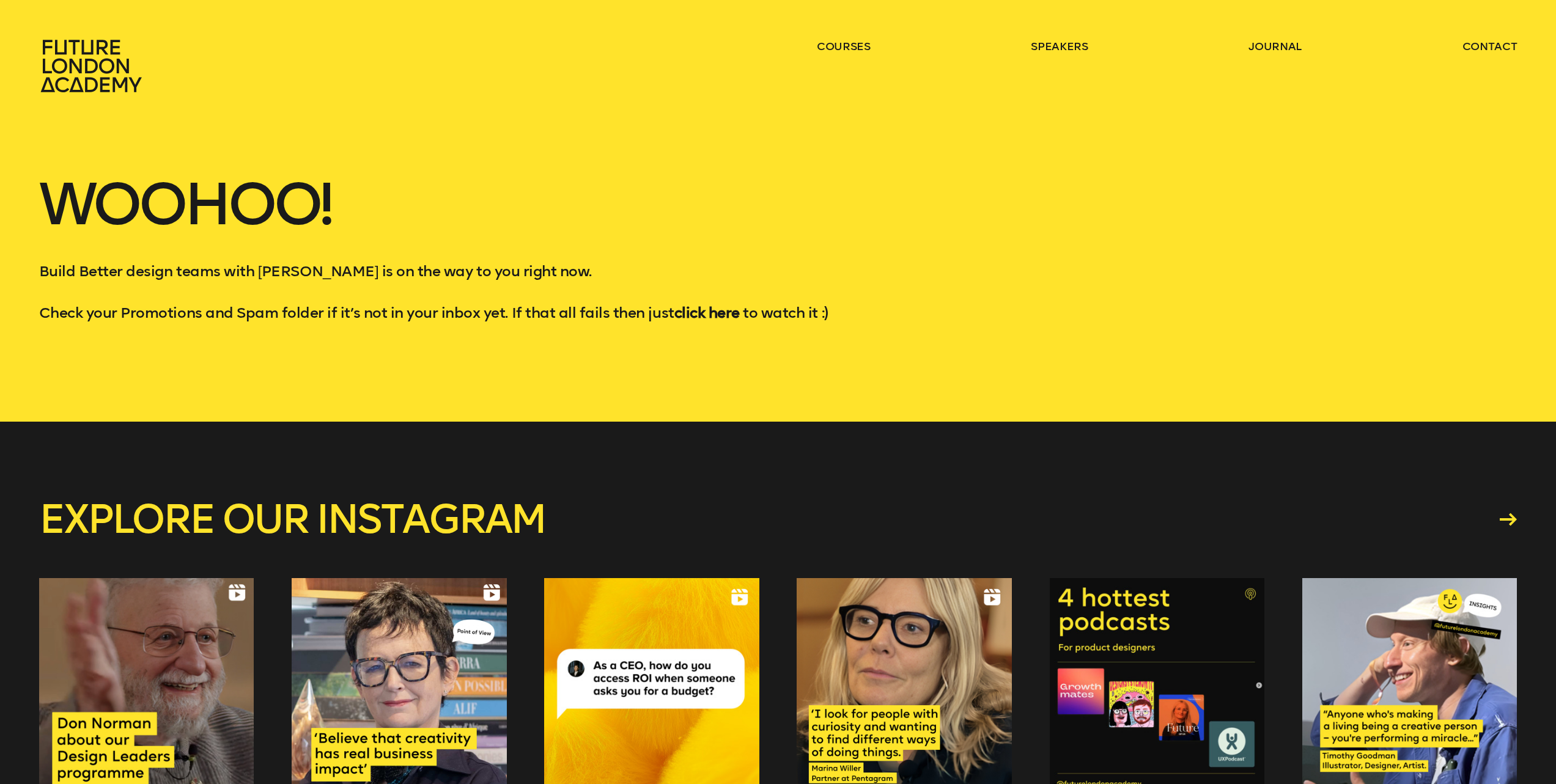
click at [714, 315] on strong "click here" at bounding box center [707, 313] width 66 height 18
